Goal: Task Accomplishment & Management: Use online tool/utility

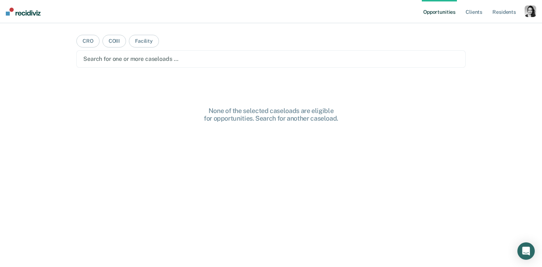
click at [532, 11] on div "button" at bounding box center [531, 11] width 12 height 12
click at [484, 27] on link "Profile" at bounding box center [501, 29] width 58 height 6
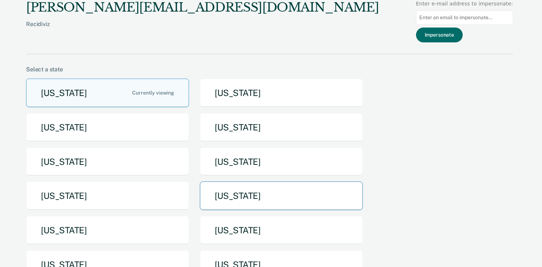
click at [280, 204] on button "[US_STATE]" at bounding box center [281, 196] width 163 height 29
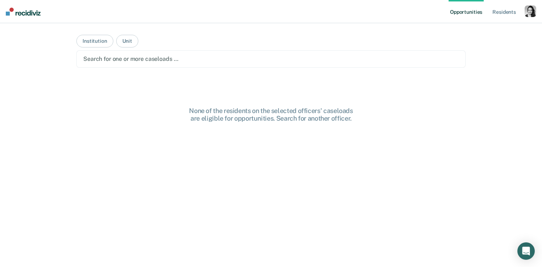
click at [199, 61] on div at bounding box center [271, 59] width 376 height 8
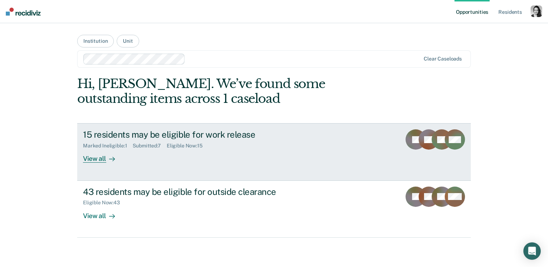
click at [205, 138] on div "15 residents may be eligible for work release" at bounding box center [210, 134] width 254 height 11
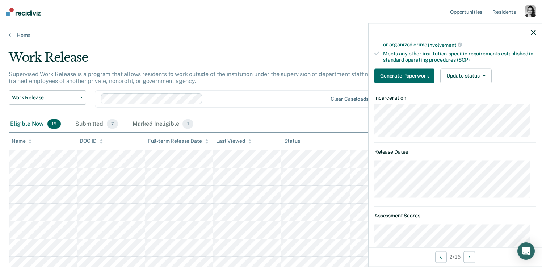
scroll to position [185, 0]
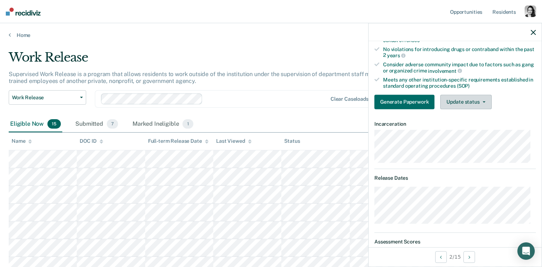
click at [483, 106] on button "Update status" at bounding box center [466, 102] width 51 height 14
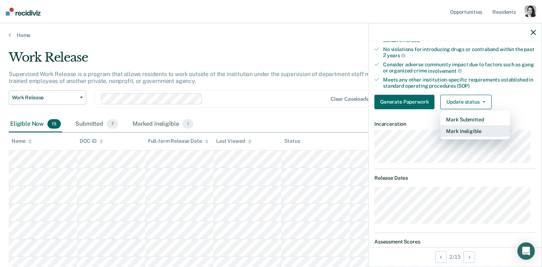
click at [479, 132] on button "Mark Ineligible" at bounding box center [476, 131] width 70 height 12
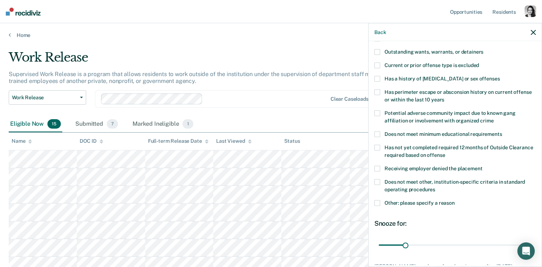
scroll to position [102, 0]
click at [532, 35] on icon "button" at bounding box center [533, 32] width 5 height 5
